Goal: Check status: Check status

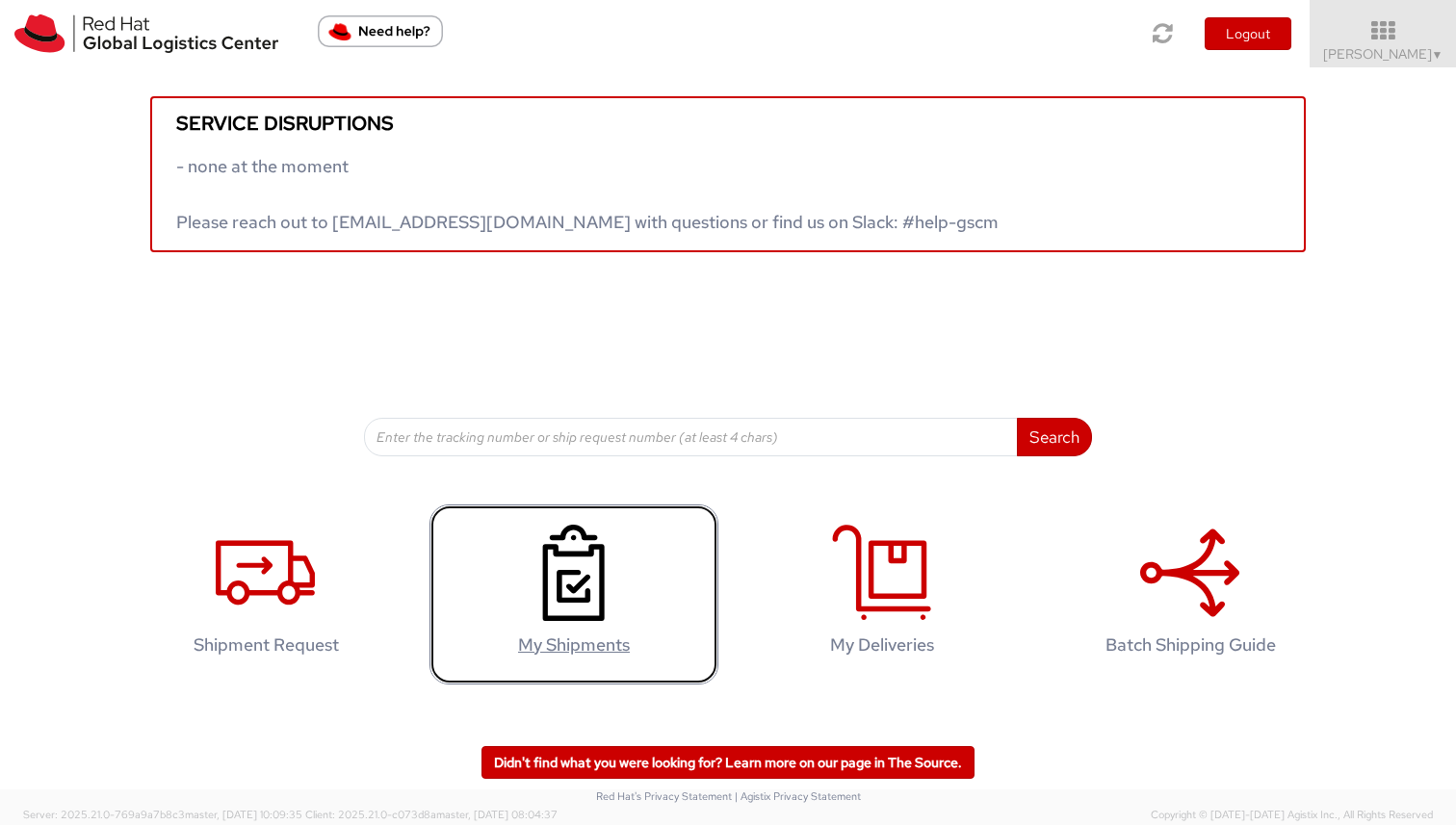
click at [636, 564] on link "My Shipments" at bounding box center [573, 594] width 289 height 180
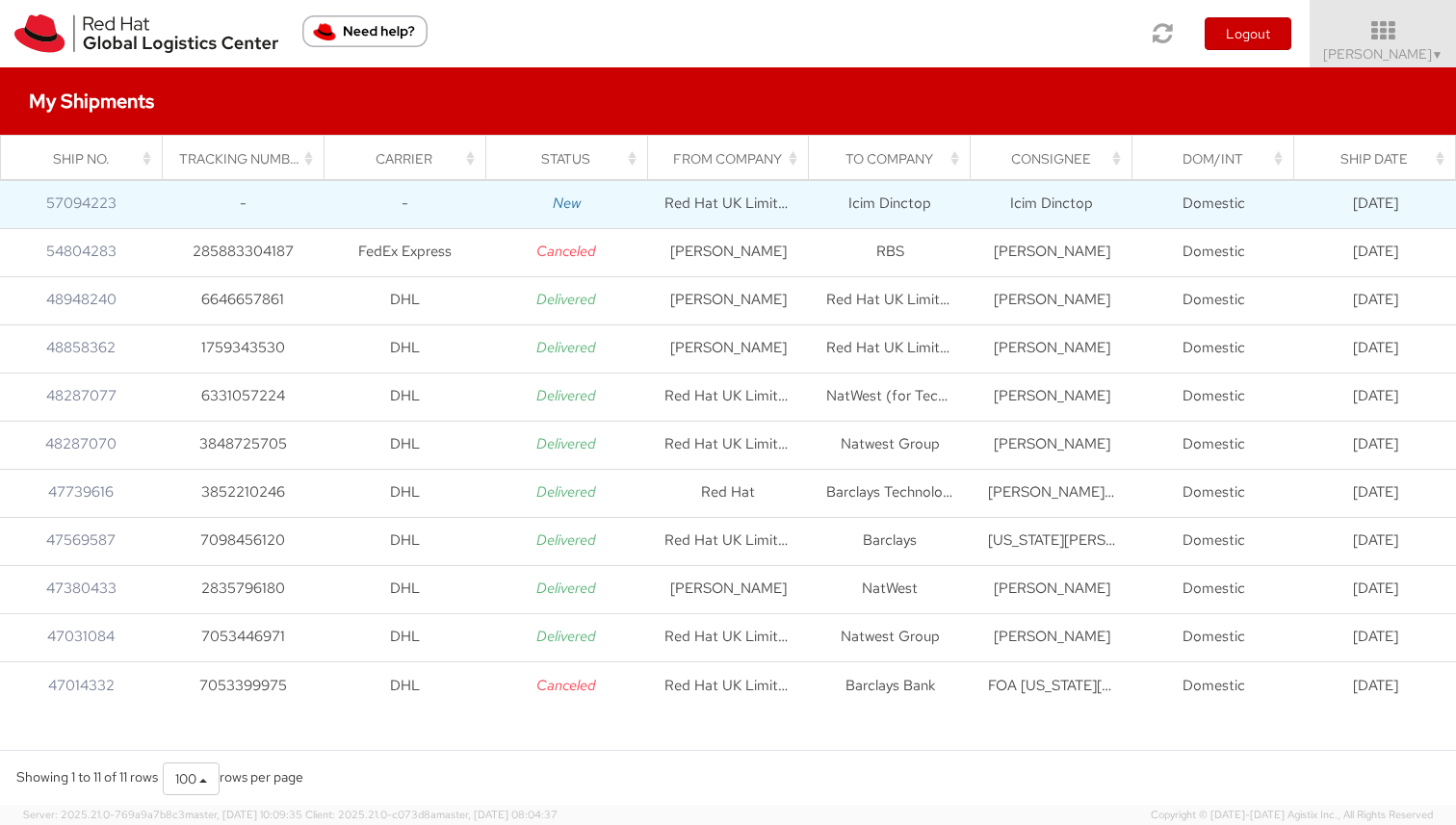
click at [782, 202] on td "Red Hat UK Limited" at bounding box center [728, 204] width 162 height 48
click at [73, 208] on link "57094223" at bounding box center [81, 203] width 70 height 19
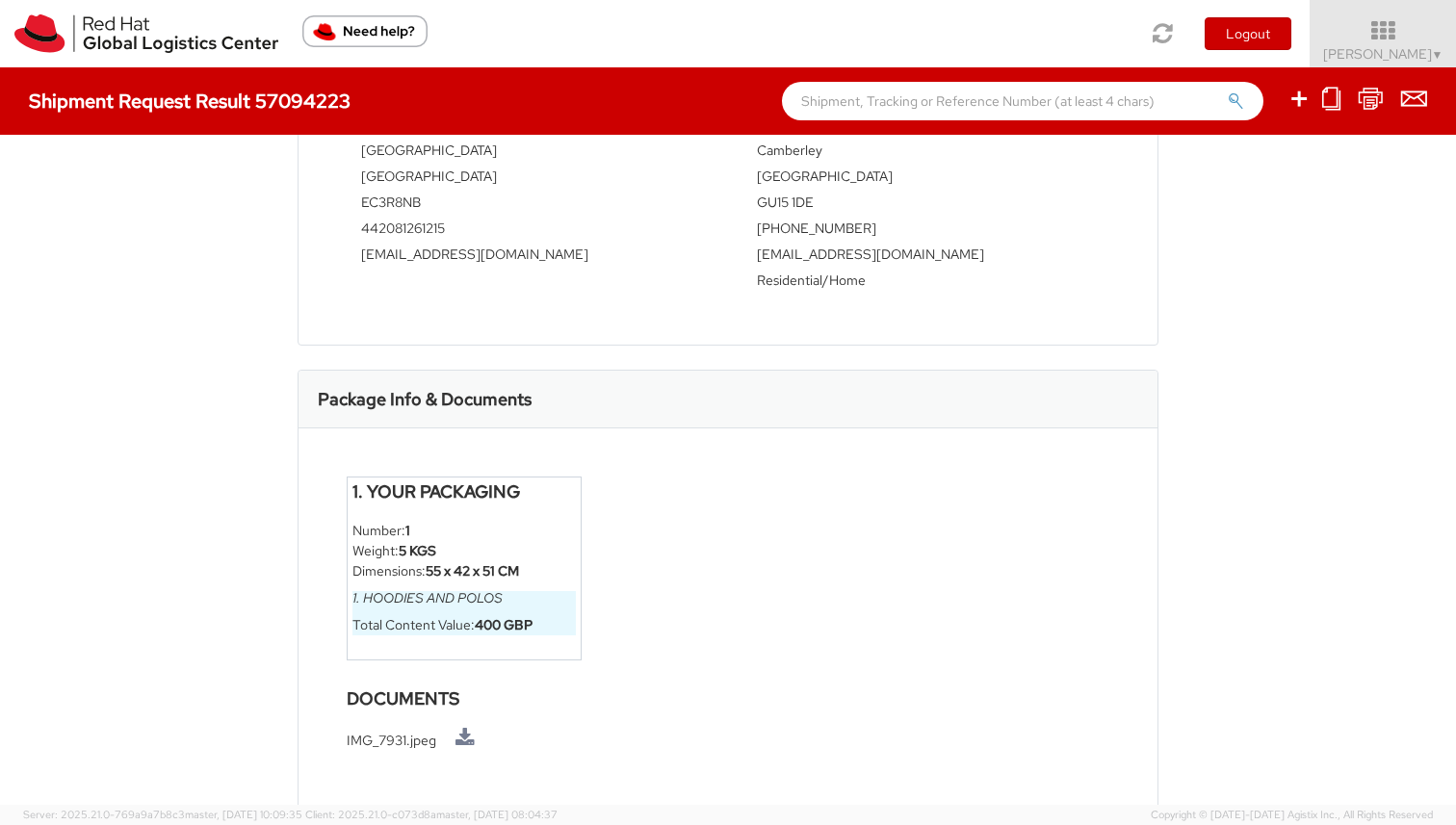
scroll to position [766, 0]
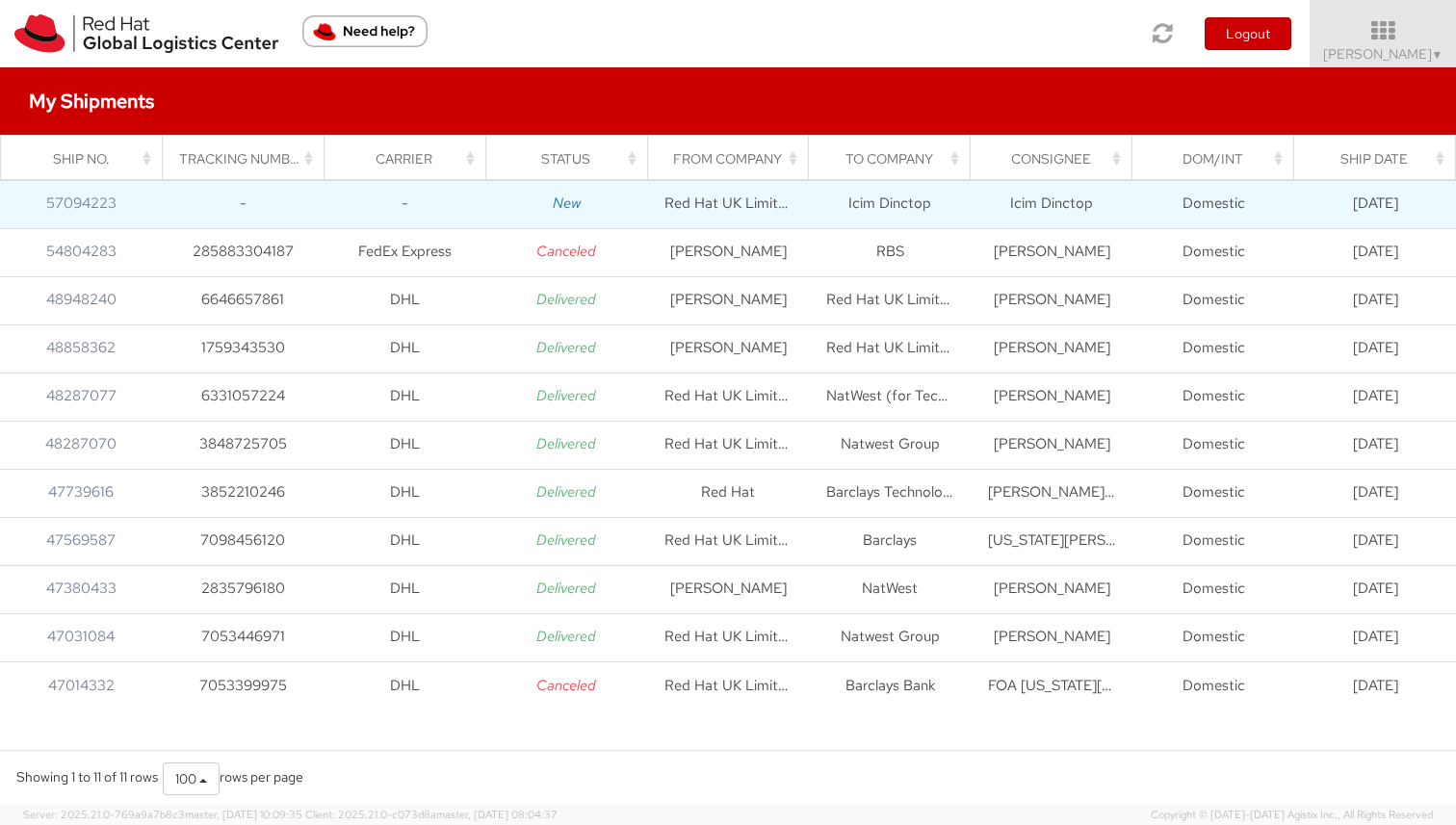
drag, startPoint x: 158, startPoint y: 209, endPoint x: 21, endPoint y: 215, distance: 137.1
click at [21, 215] on td "57094223" at bounding box center [81, 204] width 162 height 48
drag, startPoint x: 23, startPoint y: 202, endPoint x: 112, endPoint y: 203, distance: 89.0
click at [112, 203] on td "57094223" at bounding box center [81, 204] width 162 height 48
copy link "57094223"
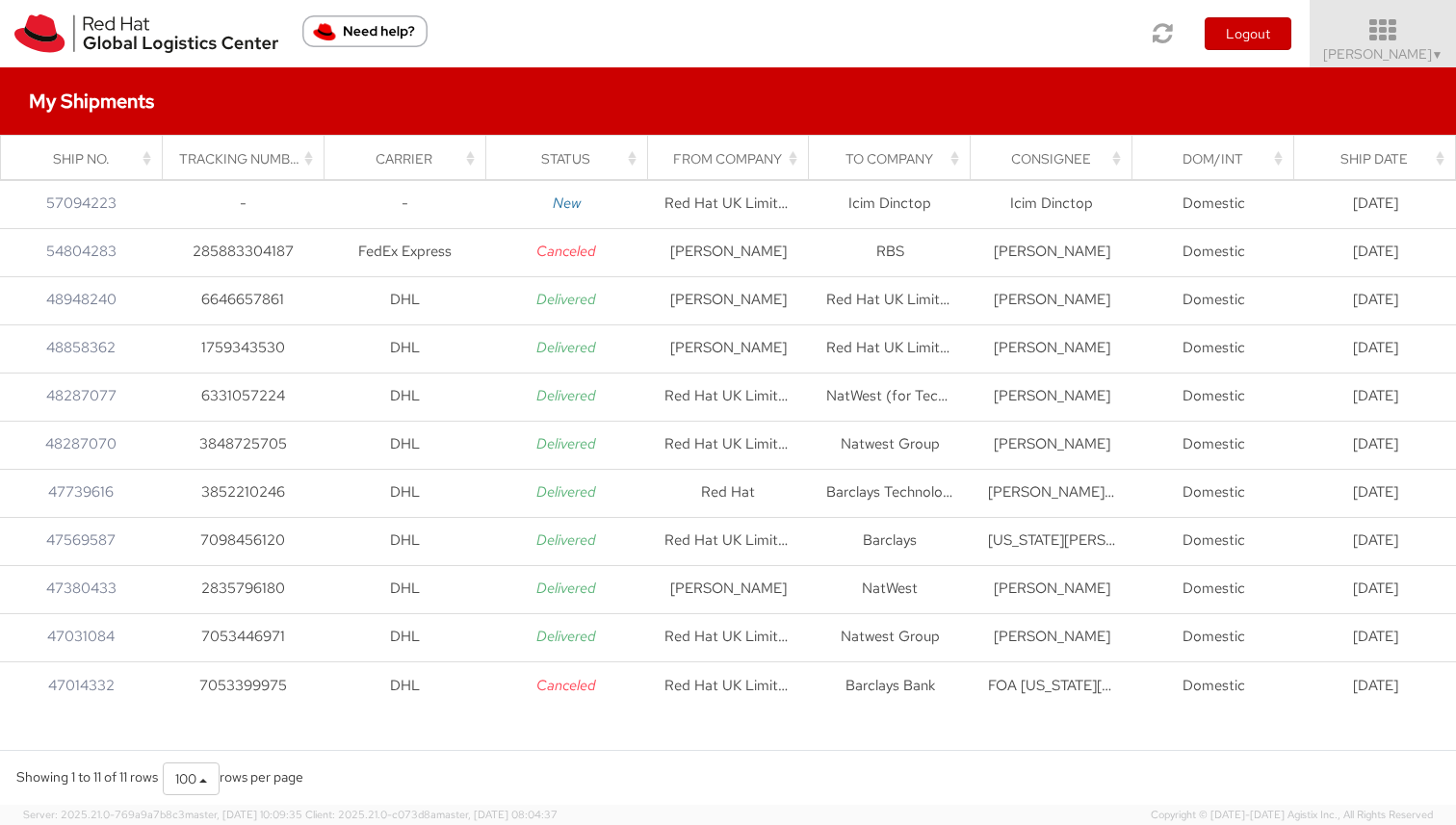
click at [1424, 35] on icon at bounding box center [1383, 30] width 169 height 27
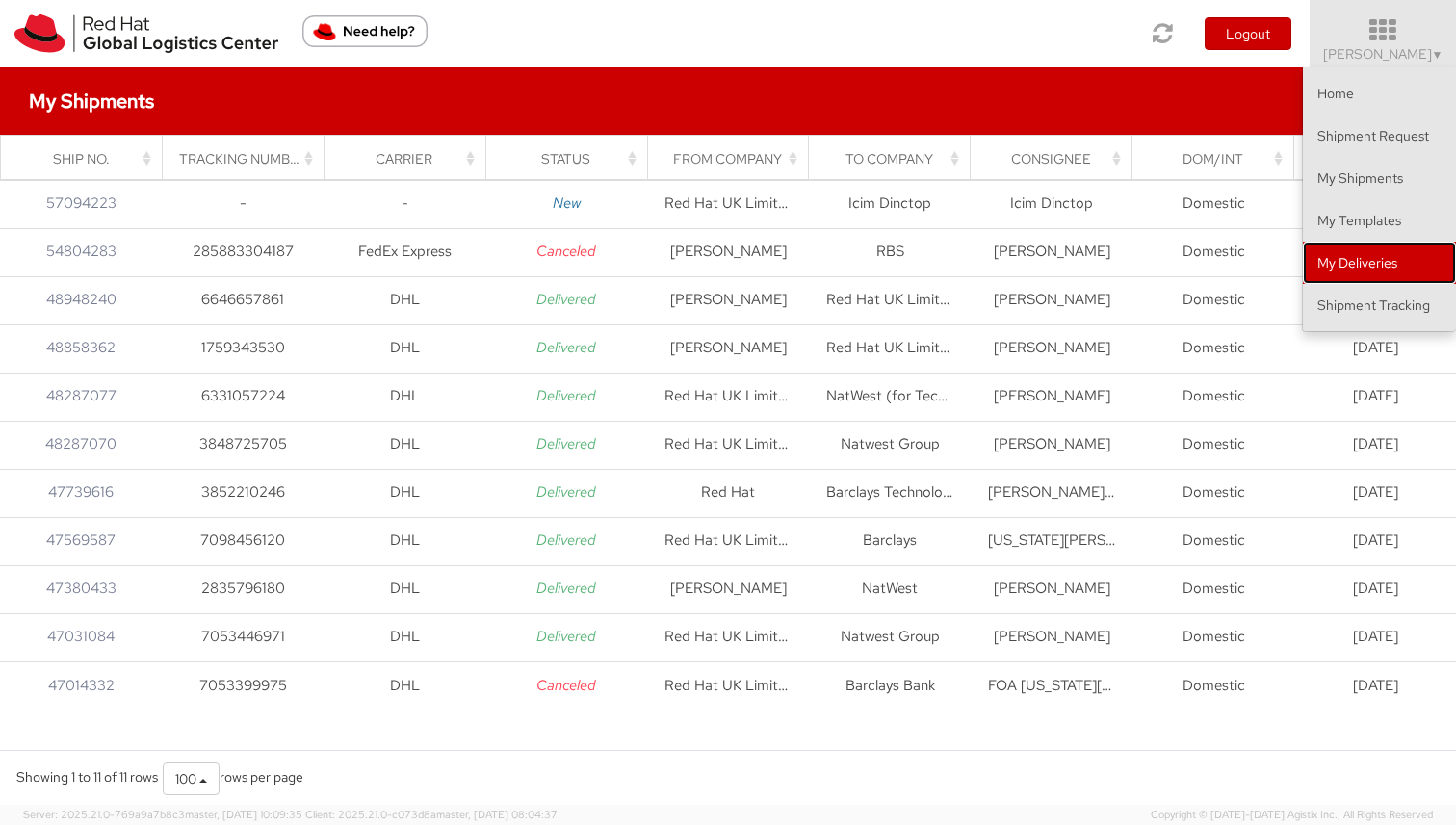
click at [1378, 257] on link "My Deliveries" at bounding box center [1379, 263] width 153 height 42
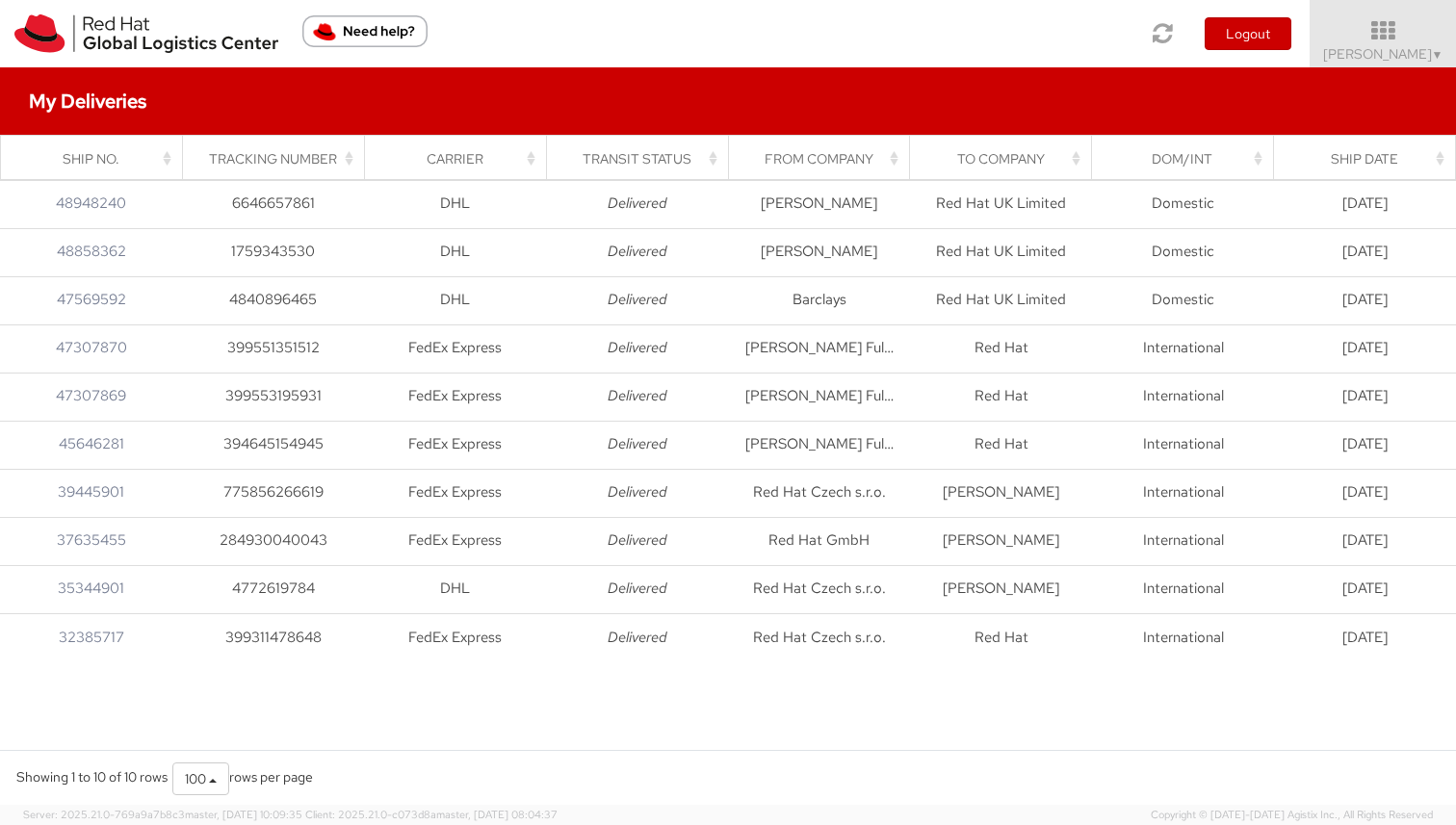
click at [1397, 68] on div "My Deliveries" at bounding box center [728, 100] width 1456 height 67
click at [1397, 54] on span "[PERSON_NAME] ▼" at bounding box center [1383, 53] width 121 height 17
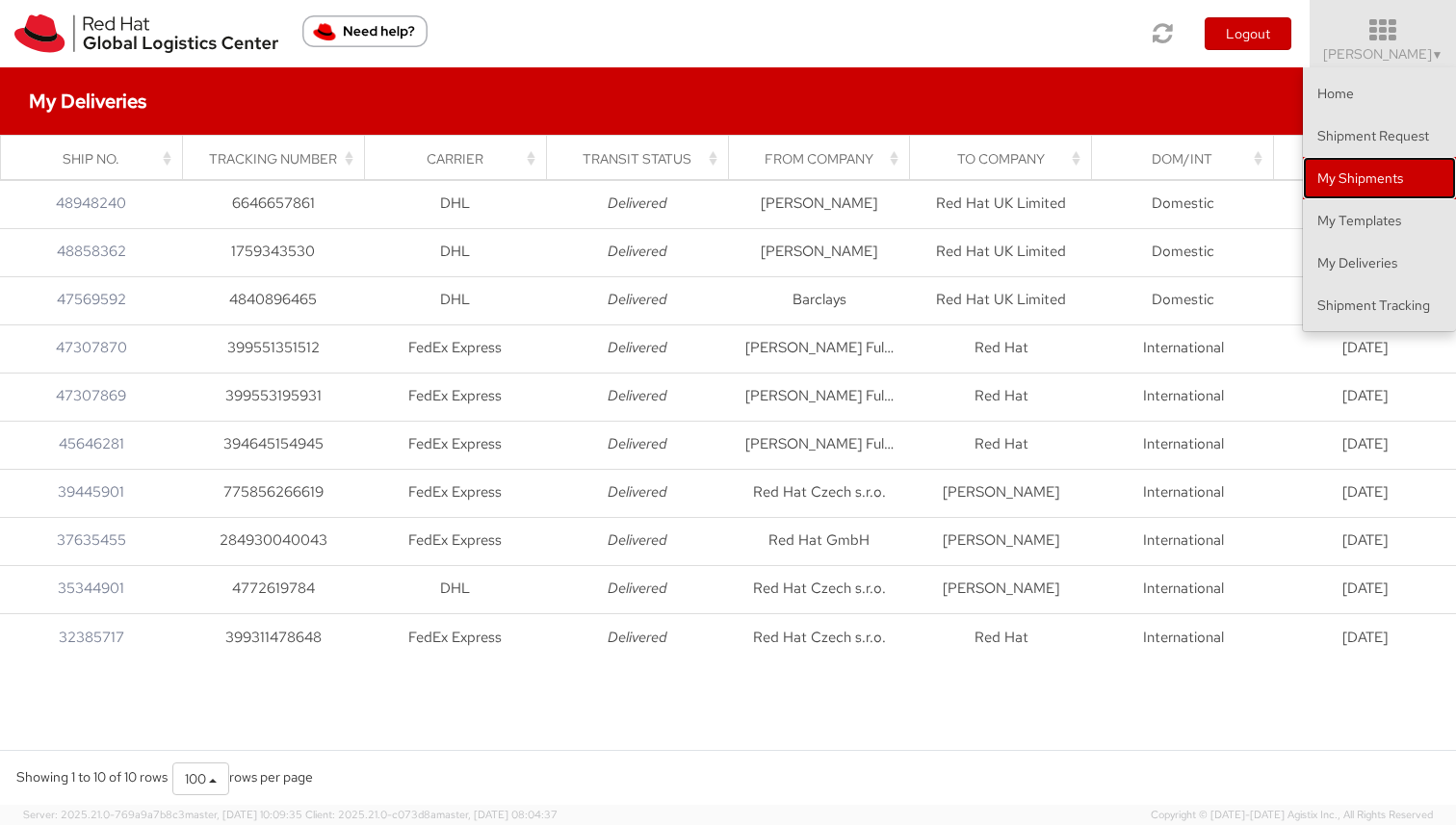
click at [1378, 193] on link "My Shipments" at bounding box center [1379, 178] width 153 height 42
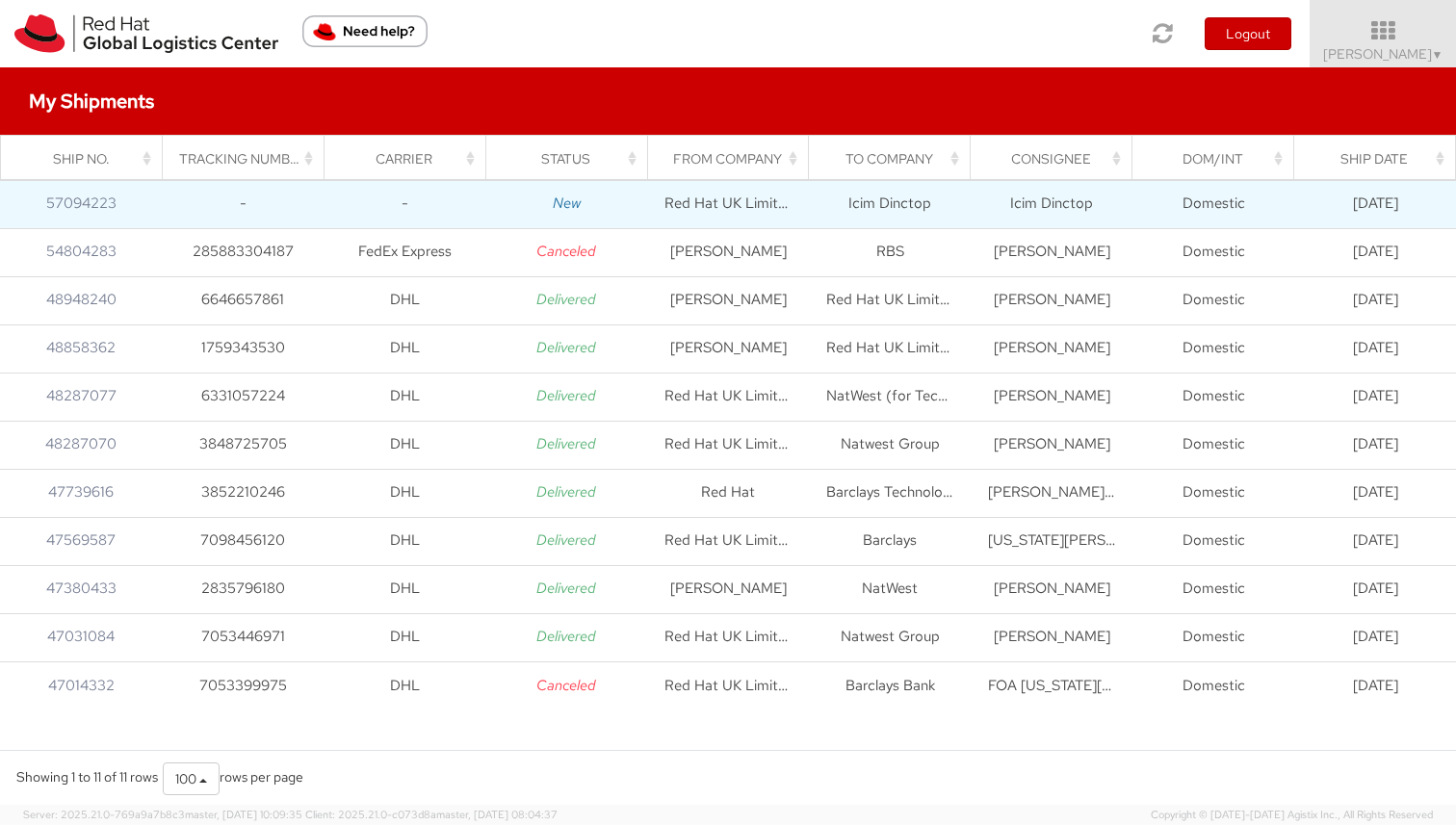
click at [1371, 203] on td "[DATE]" at bounding box center [1375, 204] width 162 height 48
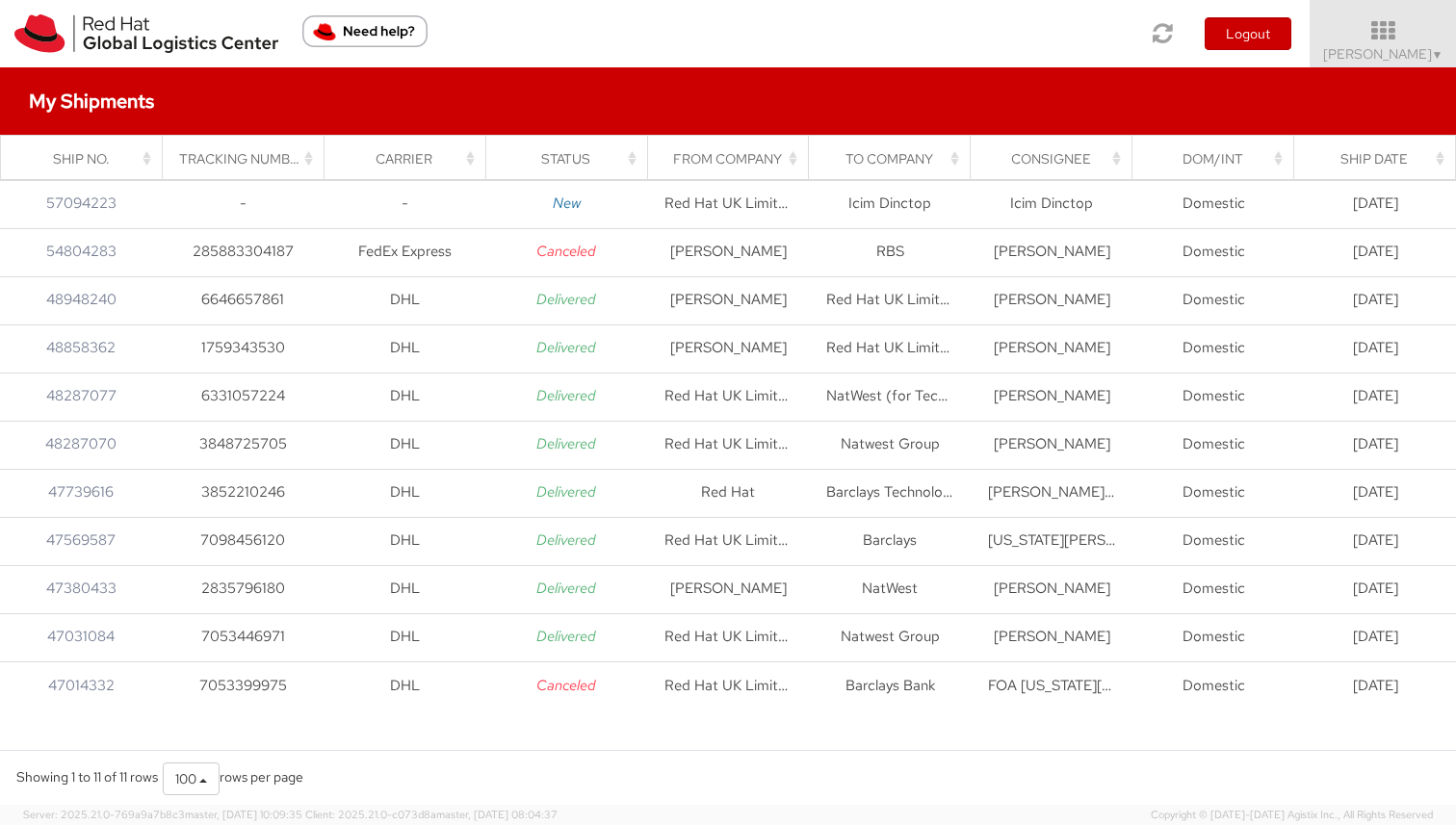
click at [348, 34] on img "Need help?" at bounding box center [364, 31] width 125 height 32
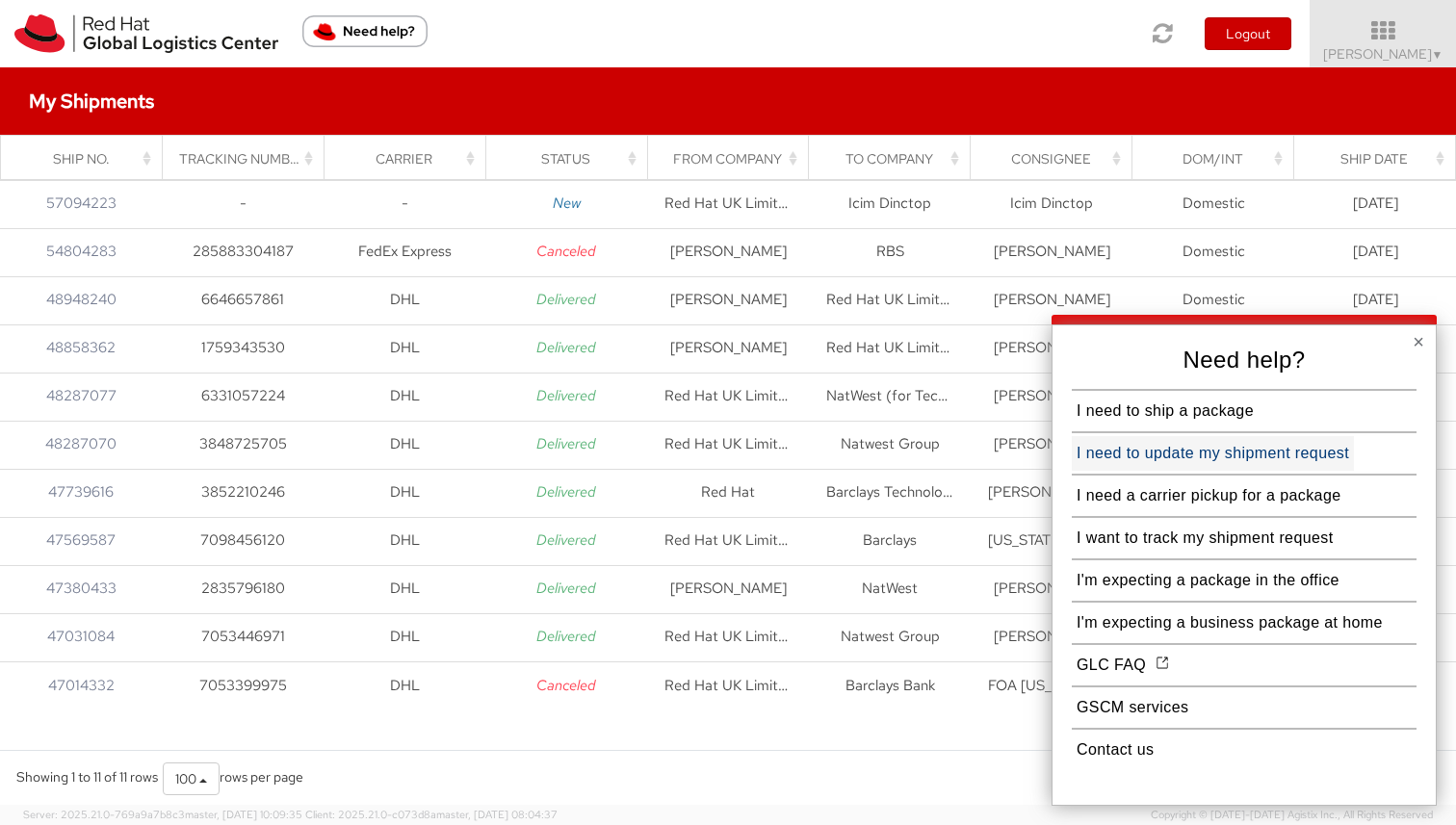
click at [1210, 444] on button "I need to update my shipment request" at bounding box center [1212, 453] width 282 height 35
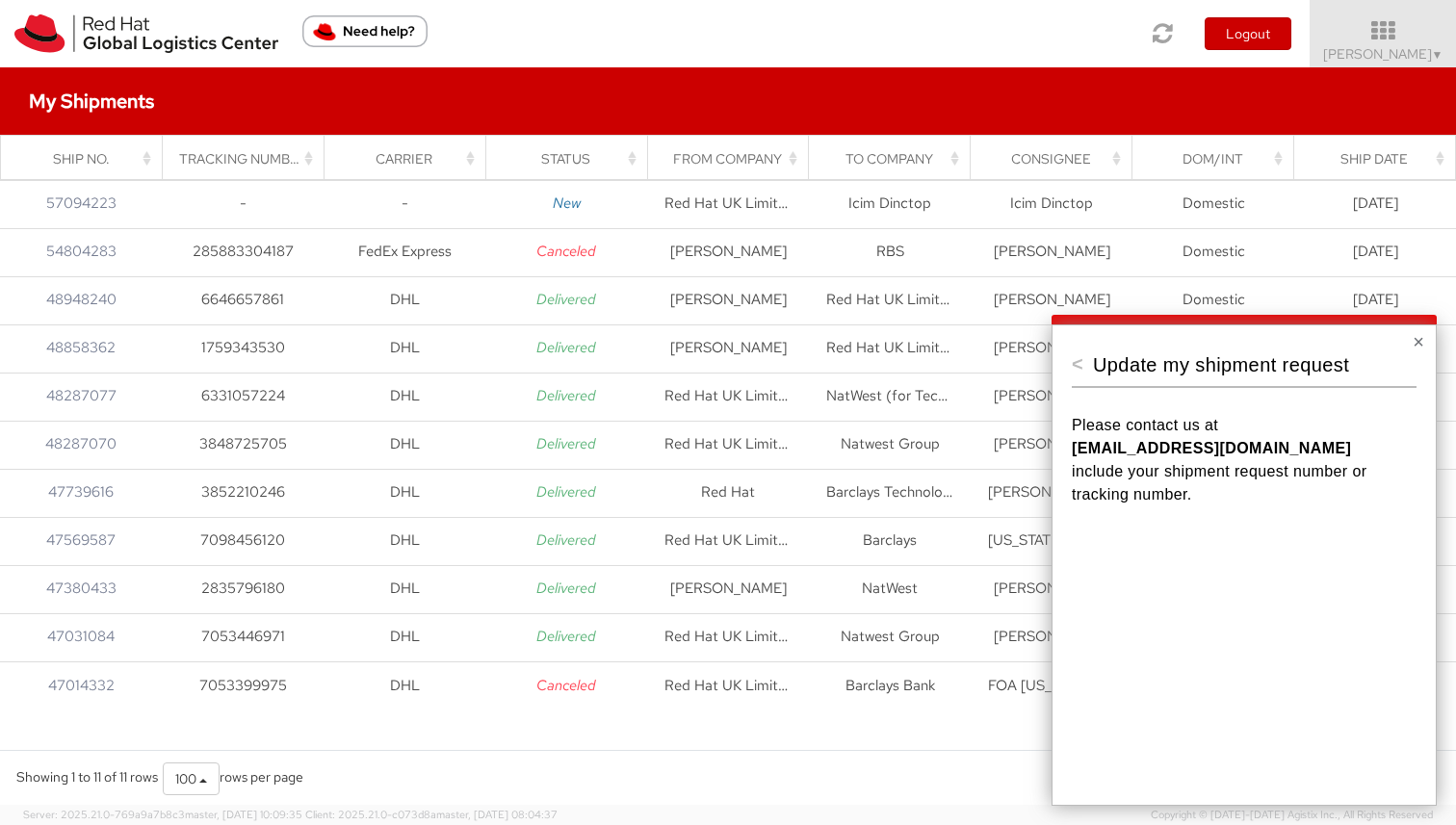
click at [1199, 450] on strong "[EMAIL_ADDRESS][DOMAIN_NAME]" at bounding box center [1211, 448] width 280 height 16
copy strong "[EMAIL_ADDRESS][DOMAIN_NAME]"
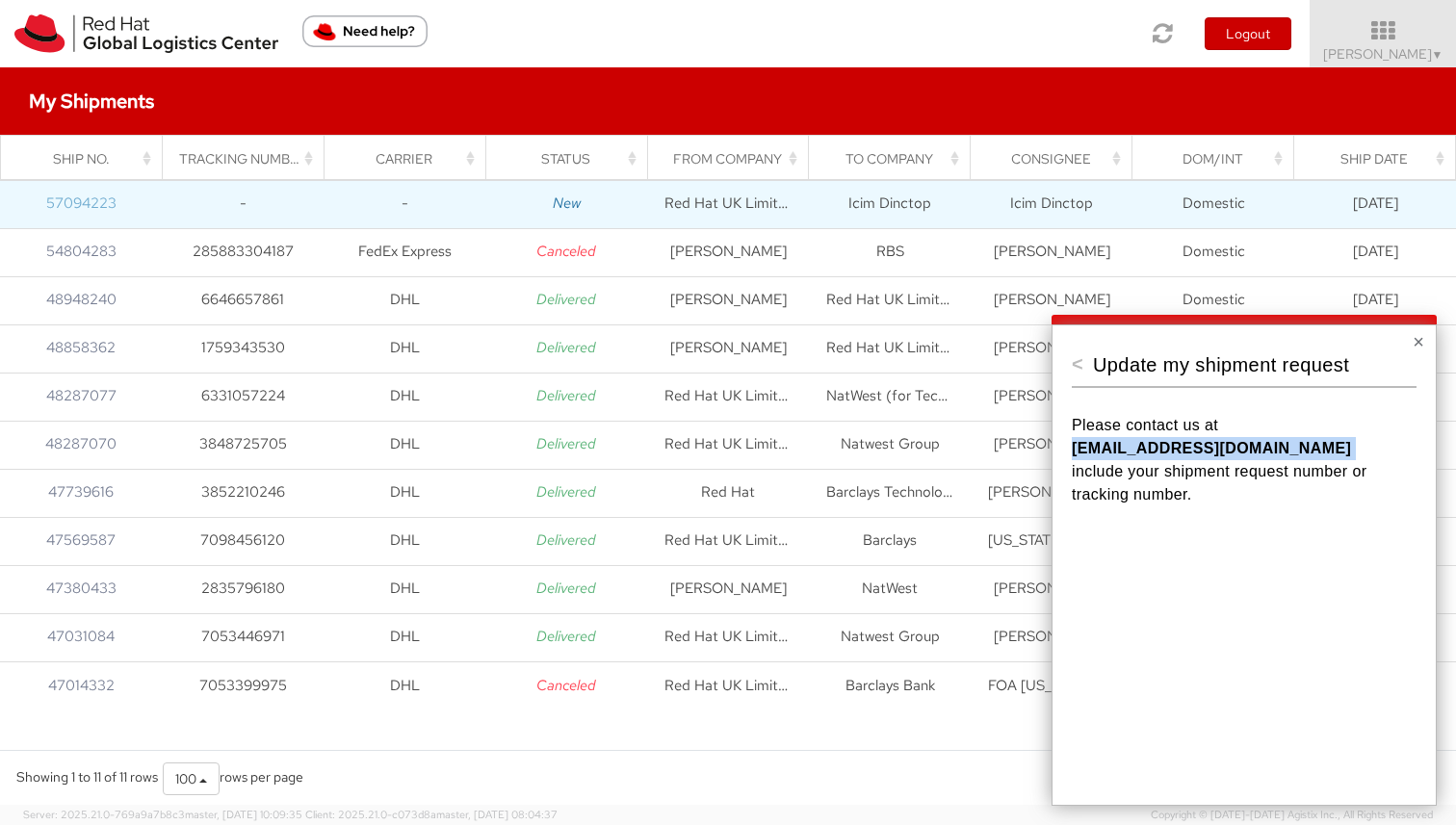
click at [133, 200] on td "57094223" at bounding box center [81, 204] width 162 height 48
drag, startPoint x: 83, startPoint y: 200, endPoint x: 44, endPoint y: 196, distance: 39.2
click at [44, 196] on td "57094223" at bounding box center [81, 204] width 162 height 48
copy link "57094223"
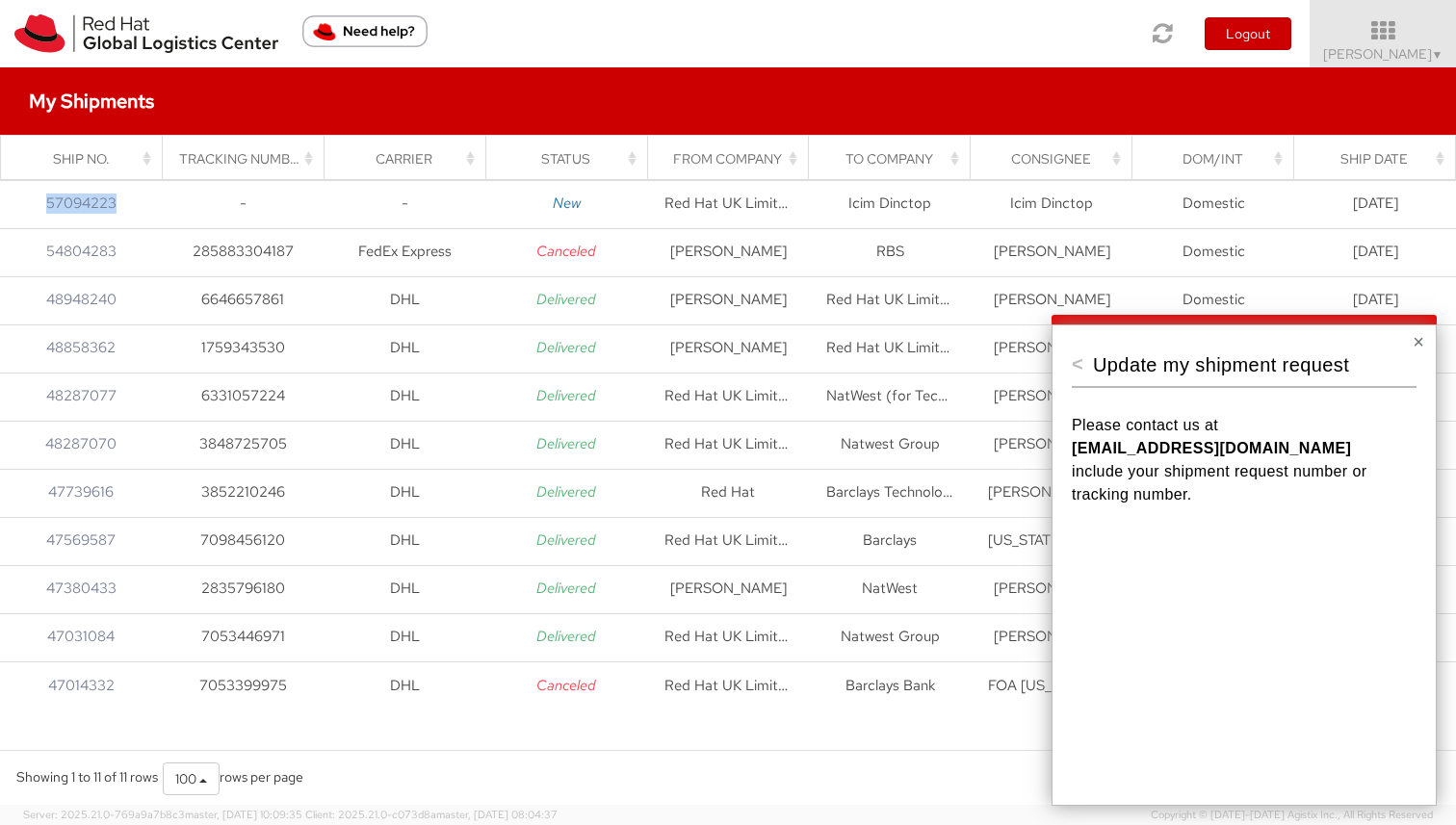
click at [1418, 336] on button "×" at bounding box center [1418, 342] width 12 height 19
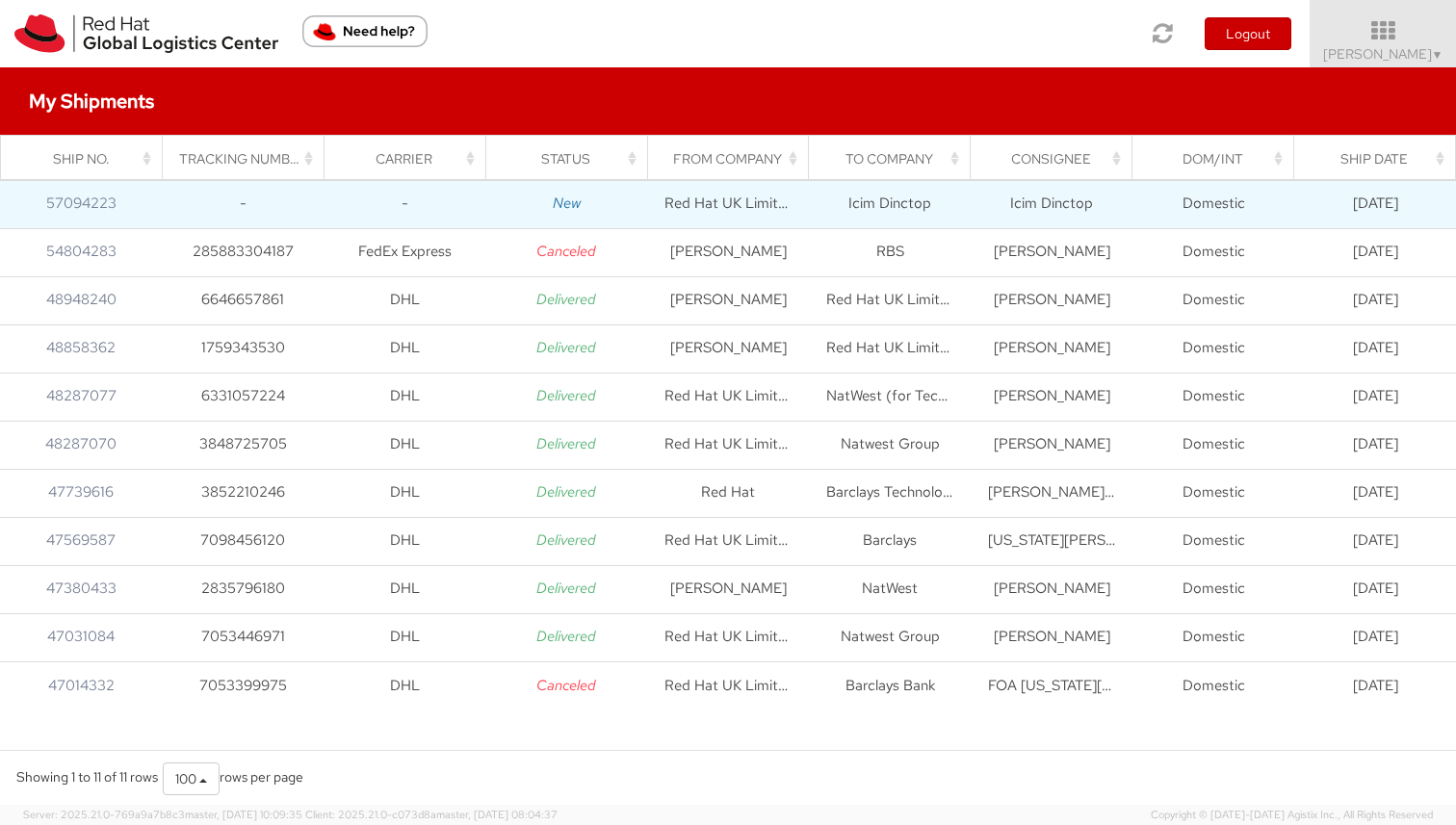
click at [558, 204] on icon "New" at bounding box center [566, 203] width 28 height 19
click at [85, 202] on link "57094223" at bounding box center [81, 203] width 70 height 19
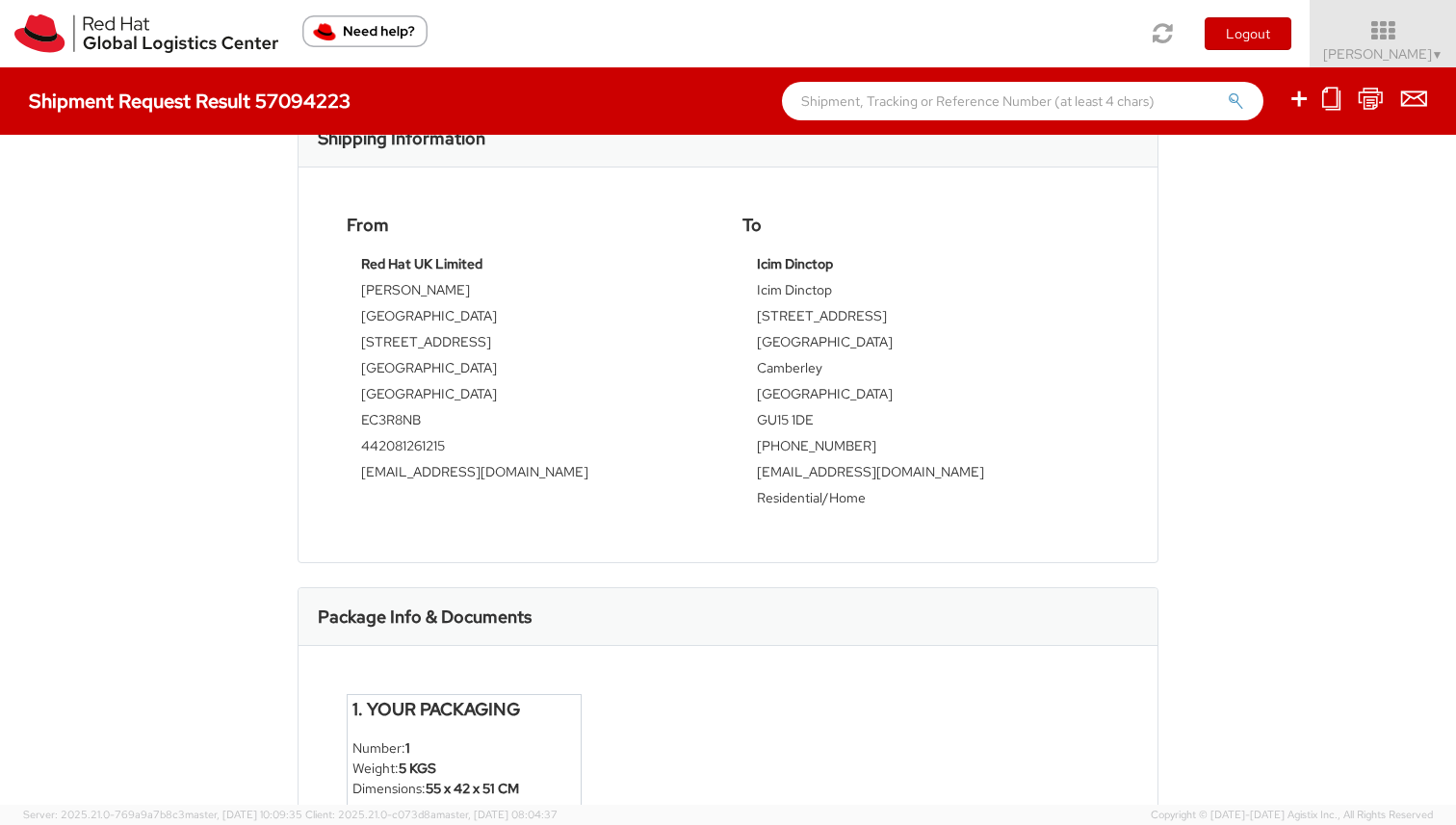
scroll to position [766, 0]
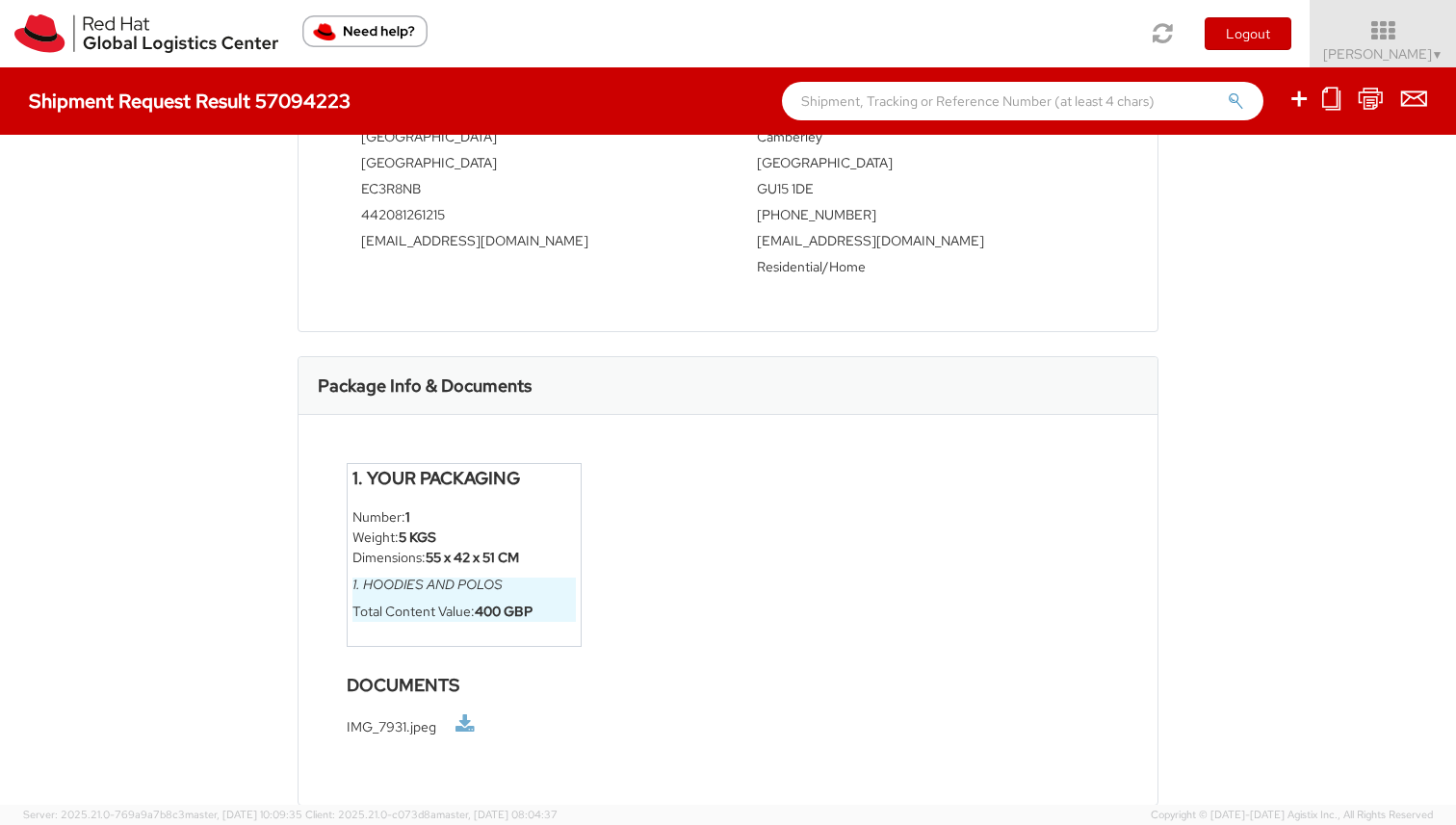
click at [467, 732] on link at bounding box center [464, 724] width 19 height 20
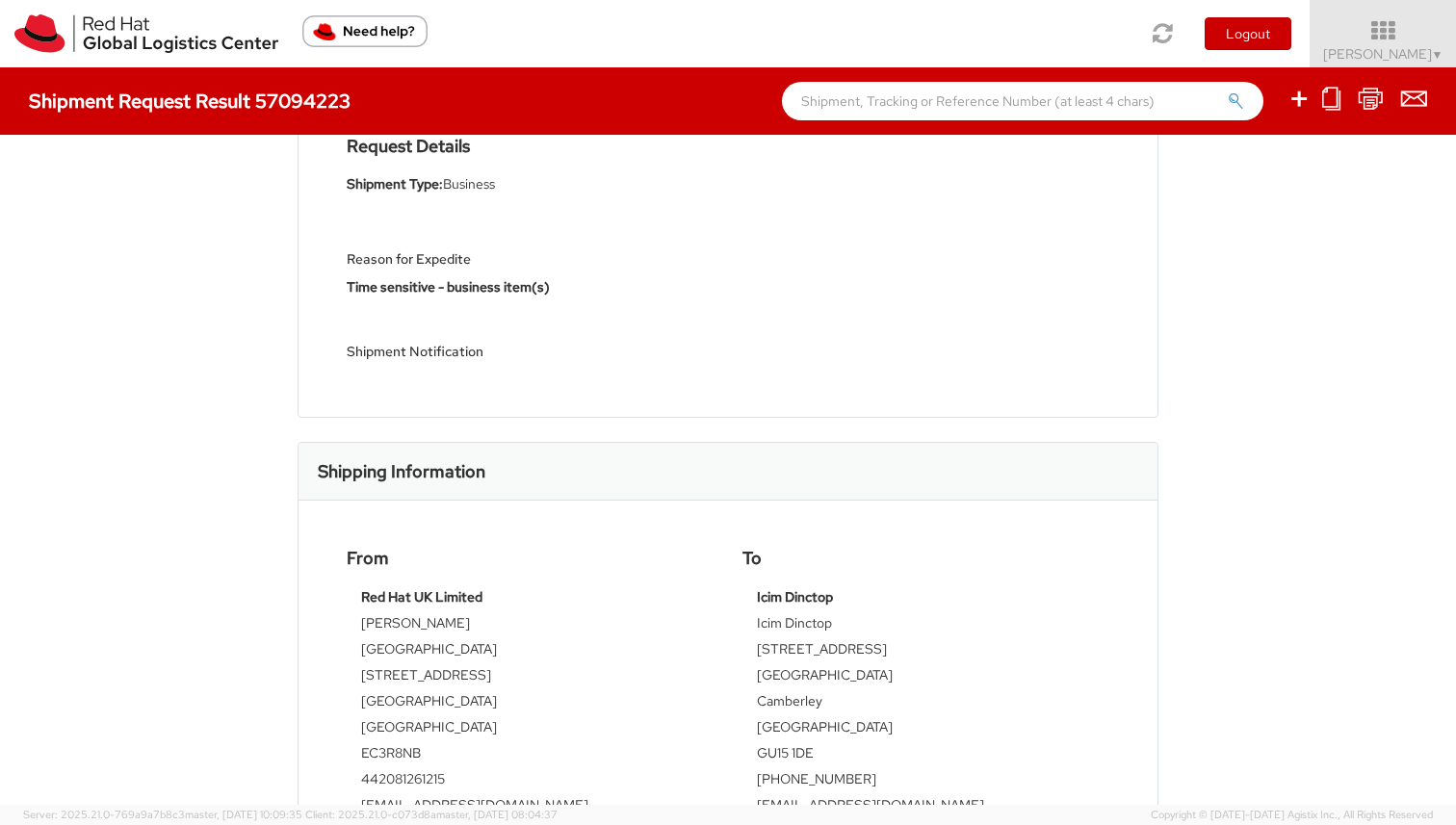
scroll to position [0, 0]
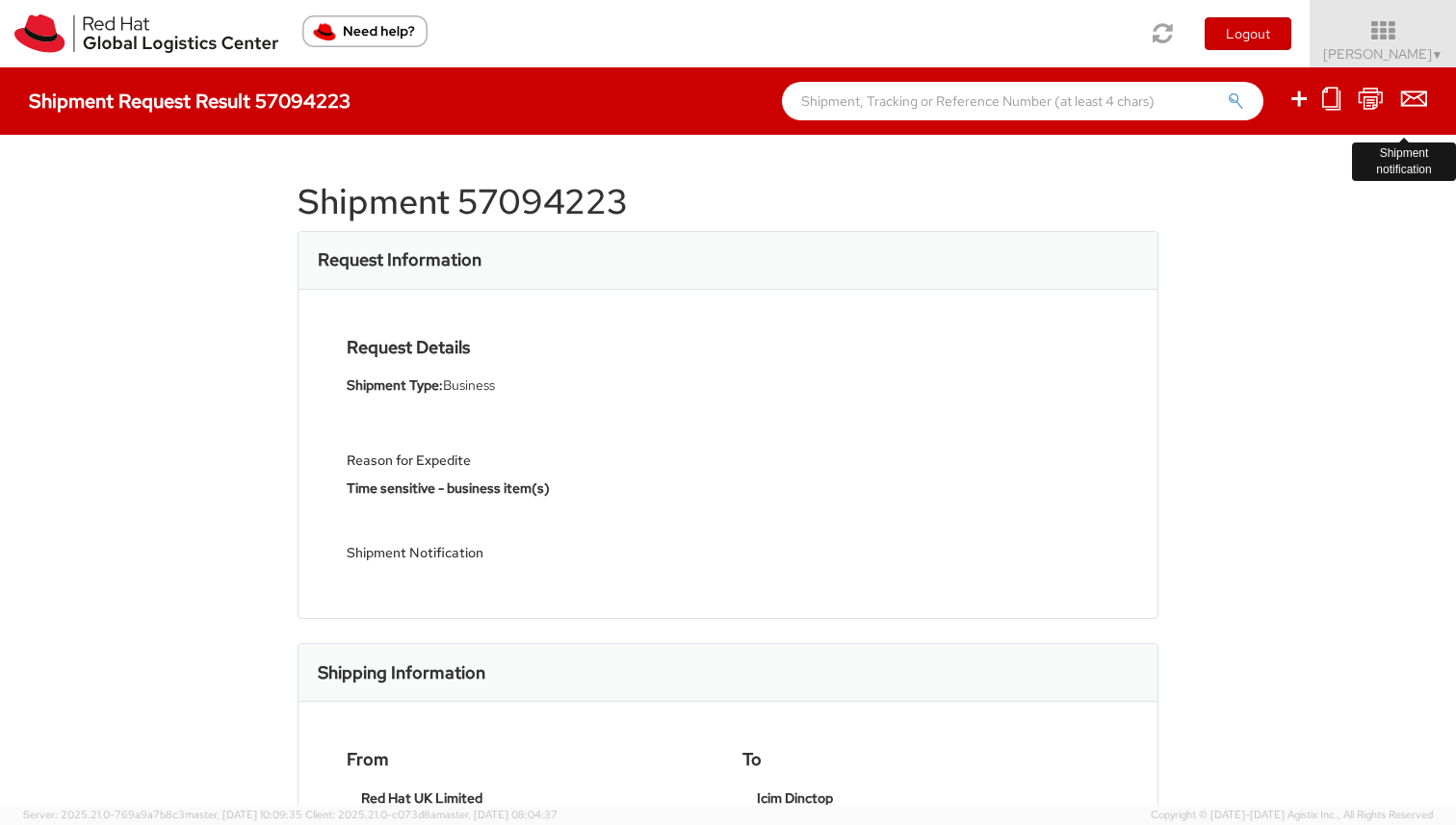
click at [1426, 100] on icon at bounding box center [1414, 99] width 26 height 24
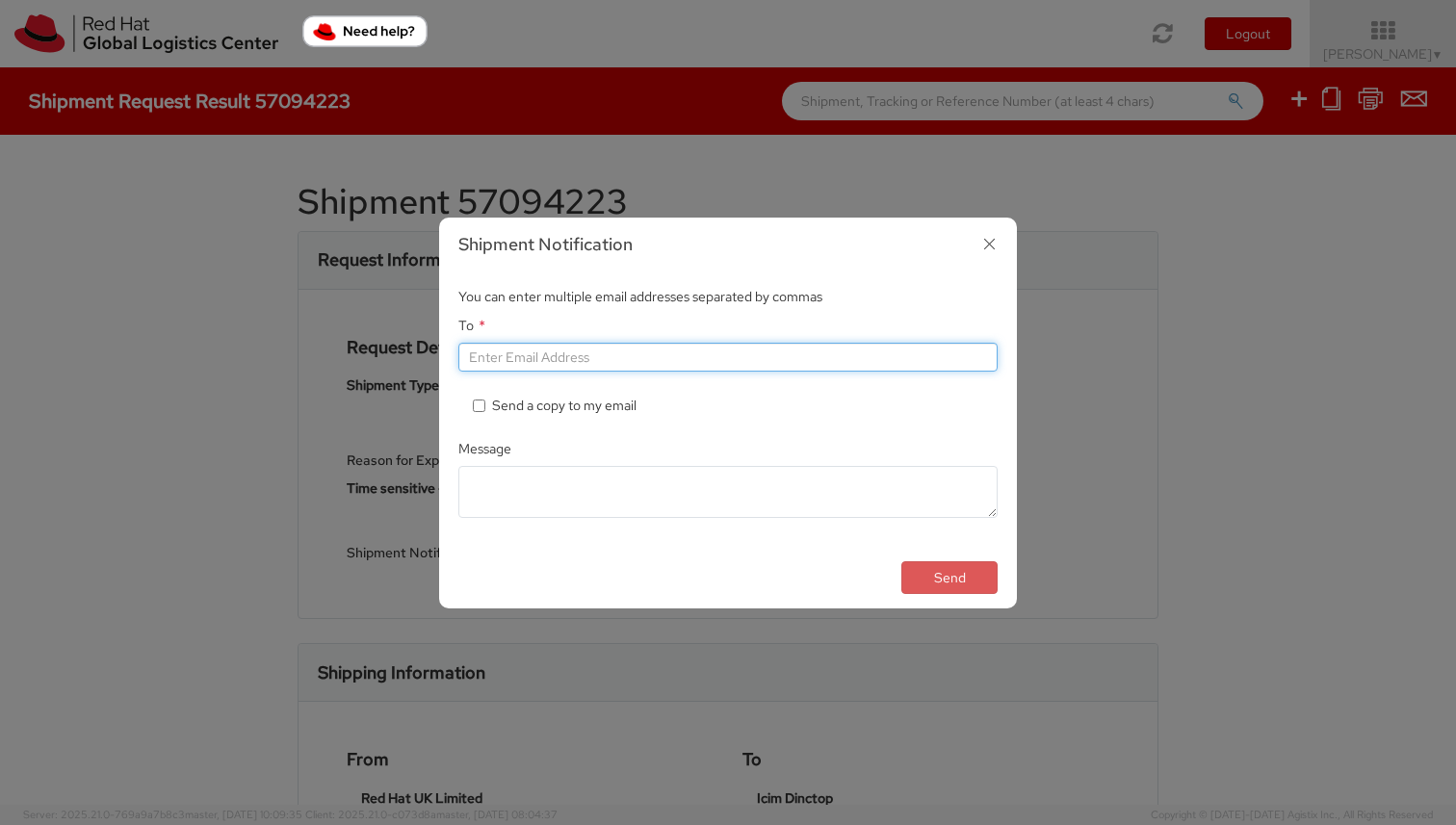
click at [531, 353] on input "To *" at bounding box center [728, 357] width 539 height 29
paste input "[EMAIL_ADDRESS][DOMAIN_NAME]"
type input "[EMAIL_ADDRESS][DOMAIN_NAME], [EMAIL_ADDRESS][DOMAIN_NAME]"
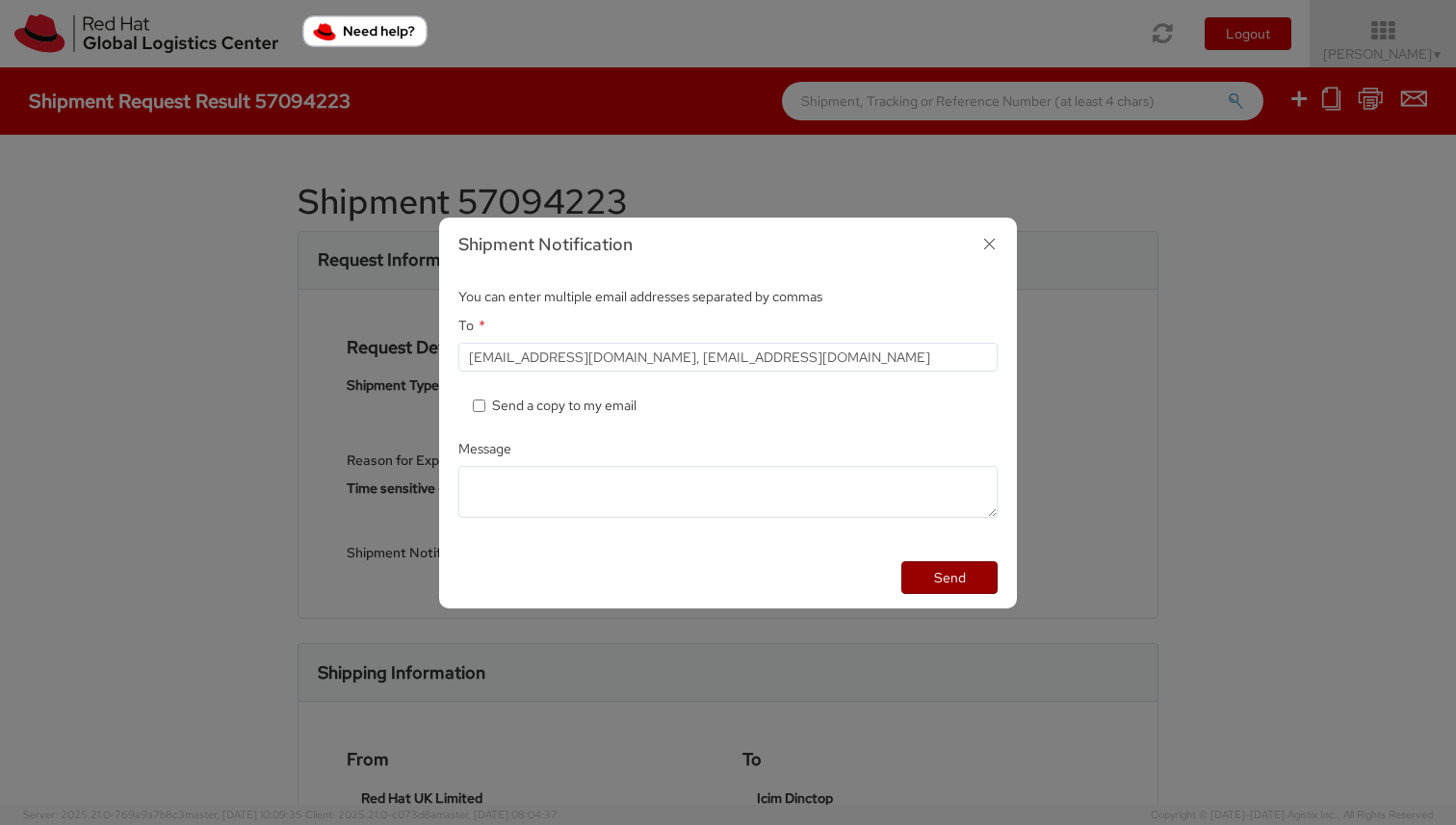
click at [937, 572] on button "Send" at bounding box center [949, 577] width 96 height 33
